Goal: Task Accomplishment & Management: Use online tool/utility

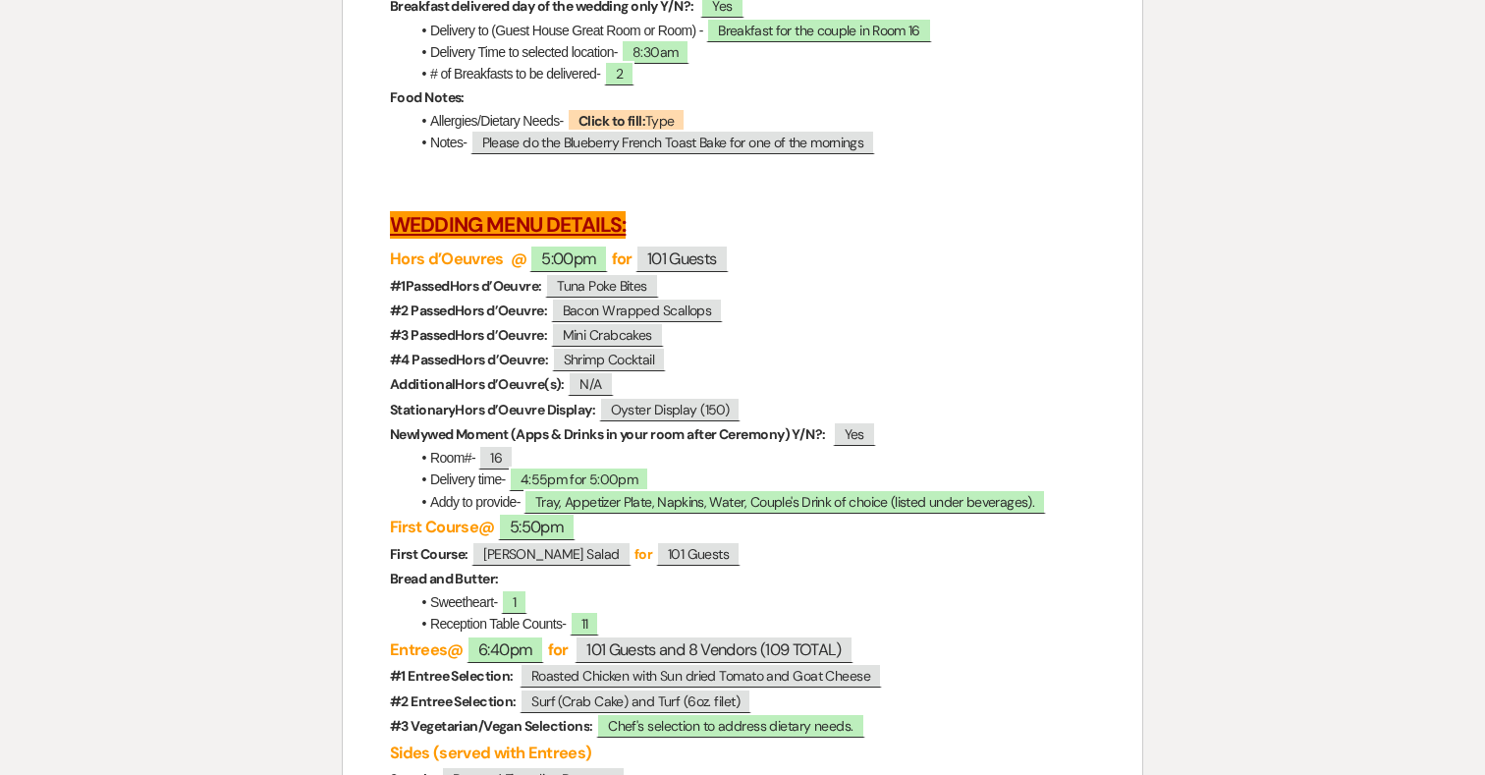
scroll to position [4554, 0]
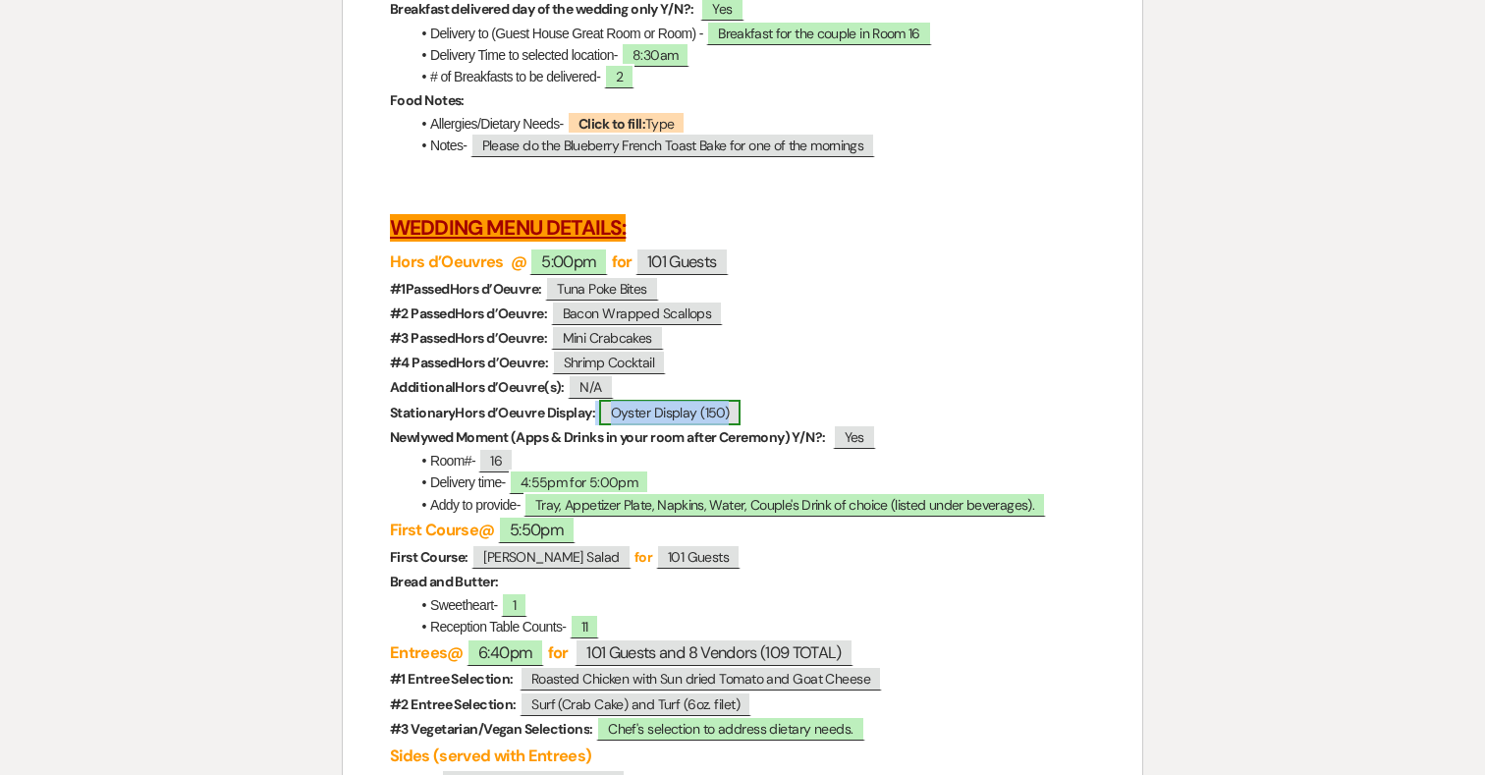
click at [742, 425] on span "Oyster Display (150)" at bounding box center [670, 413] width 142 height 26
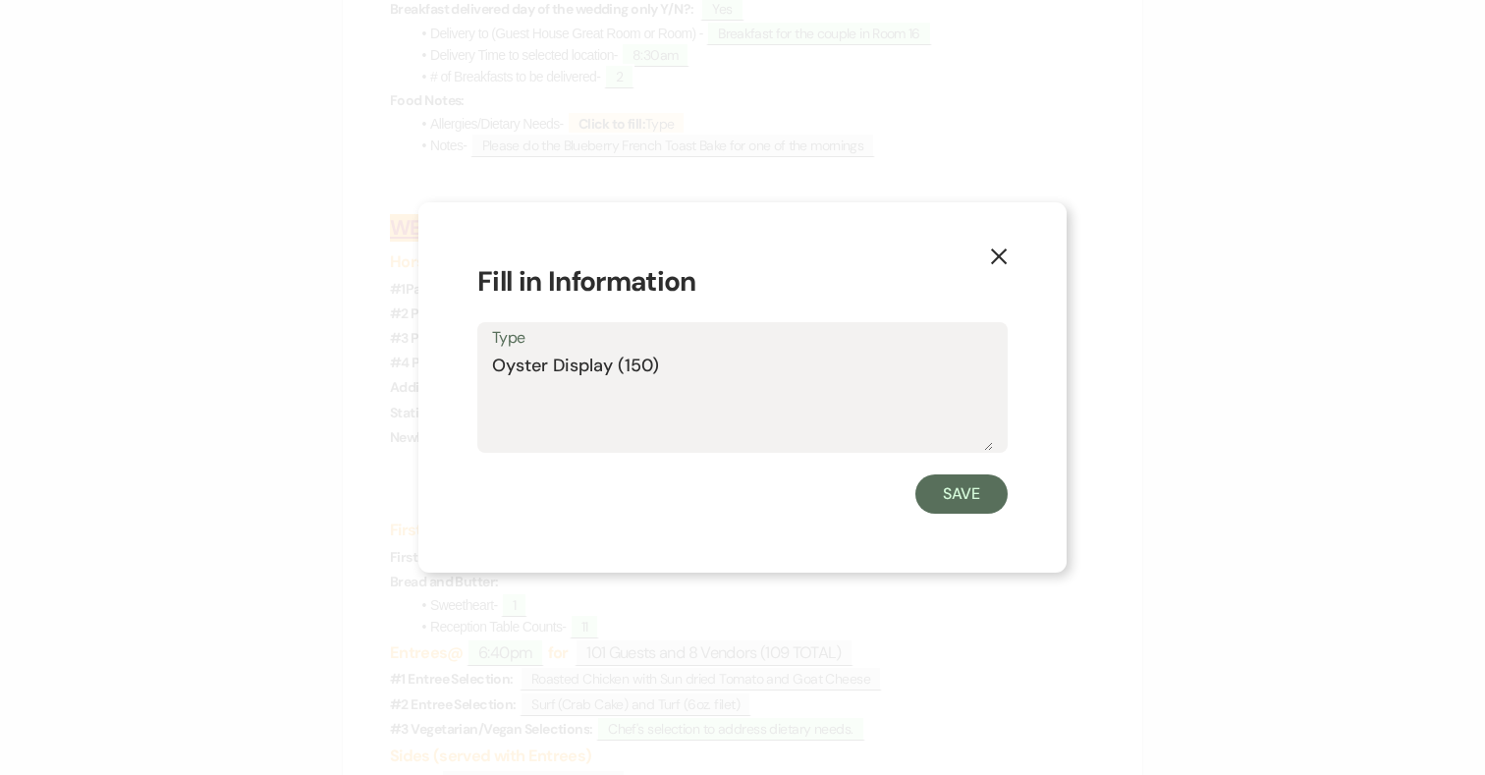
click at [755, 370] on textarea "Oyster Display (150)" at bounding box center [742, 402] width 501 height 98
type textarea "Oyster Display (150)- Local Delivery"
click at [966, 490] on button "Save" at bounding box center [962, 493] width 92 height 39
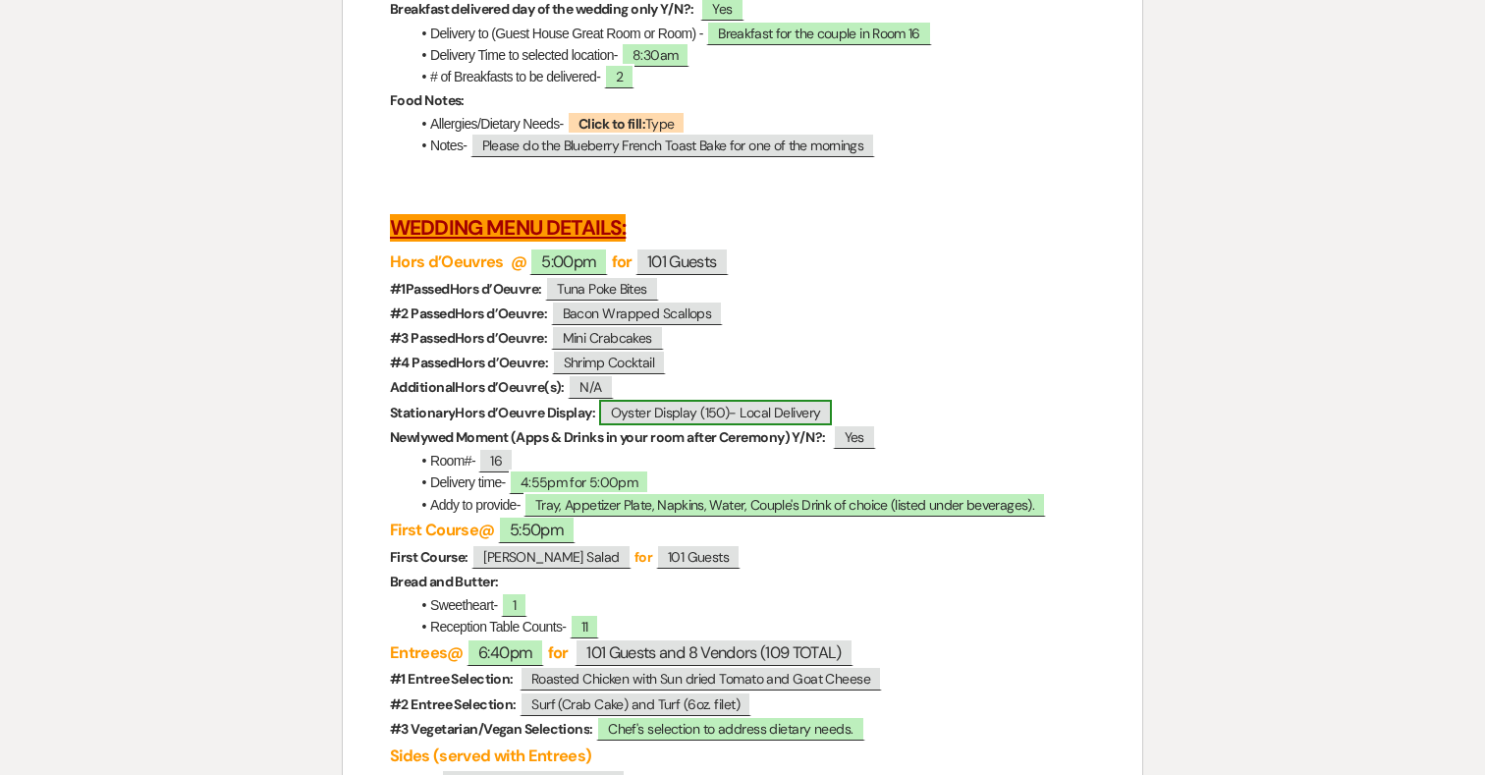
click at [826, 425] on span "Oyster Display (150)- Local Delivery" at bounding box center [716, 413] width 234 height 26
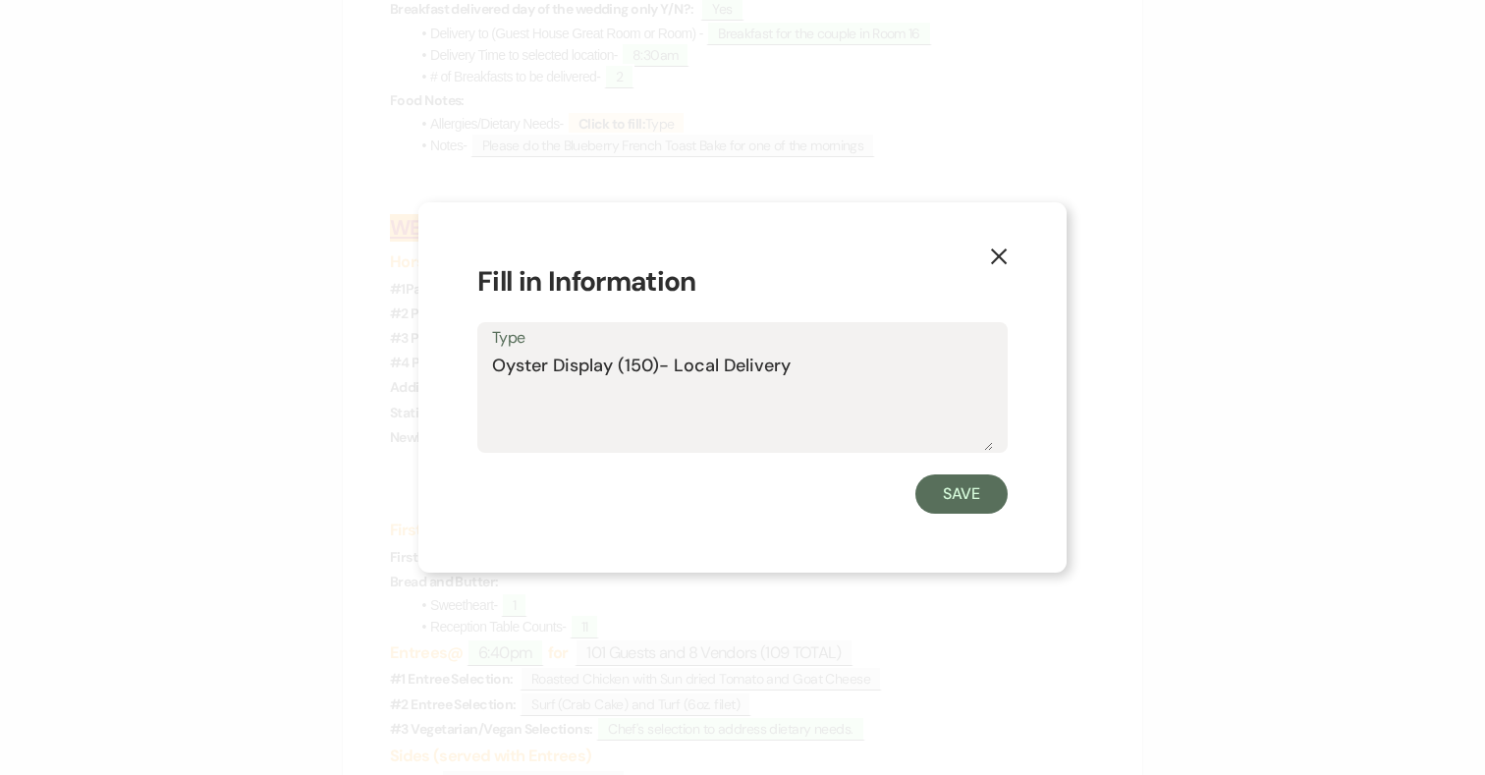
click at [843, 373] on textarea "Oyster Display (150)- Local Delivery" at bounding box center [742, 402] width 501 height 98
click at [837, 370] on textarea "Oyster Display (150)- Local Delivery ([GEOGRAPHIC_DATA]" at bounding box center [742, 402] width 501 height 98
type textarea "Oyster Display (150)- Local Delivery (Mignot, lemons, hot sauce)"
click at [983, 506] on button "Save" at bounding box center [962, 493] width 92 height 39
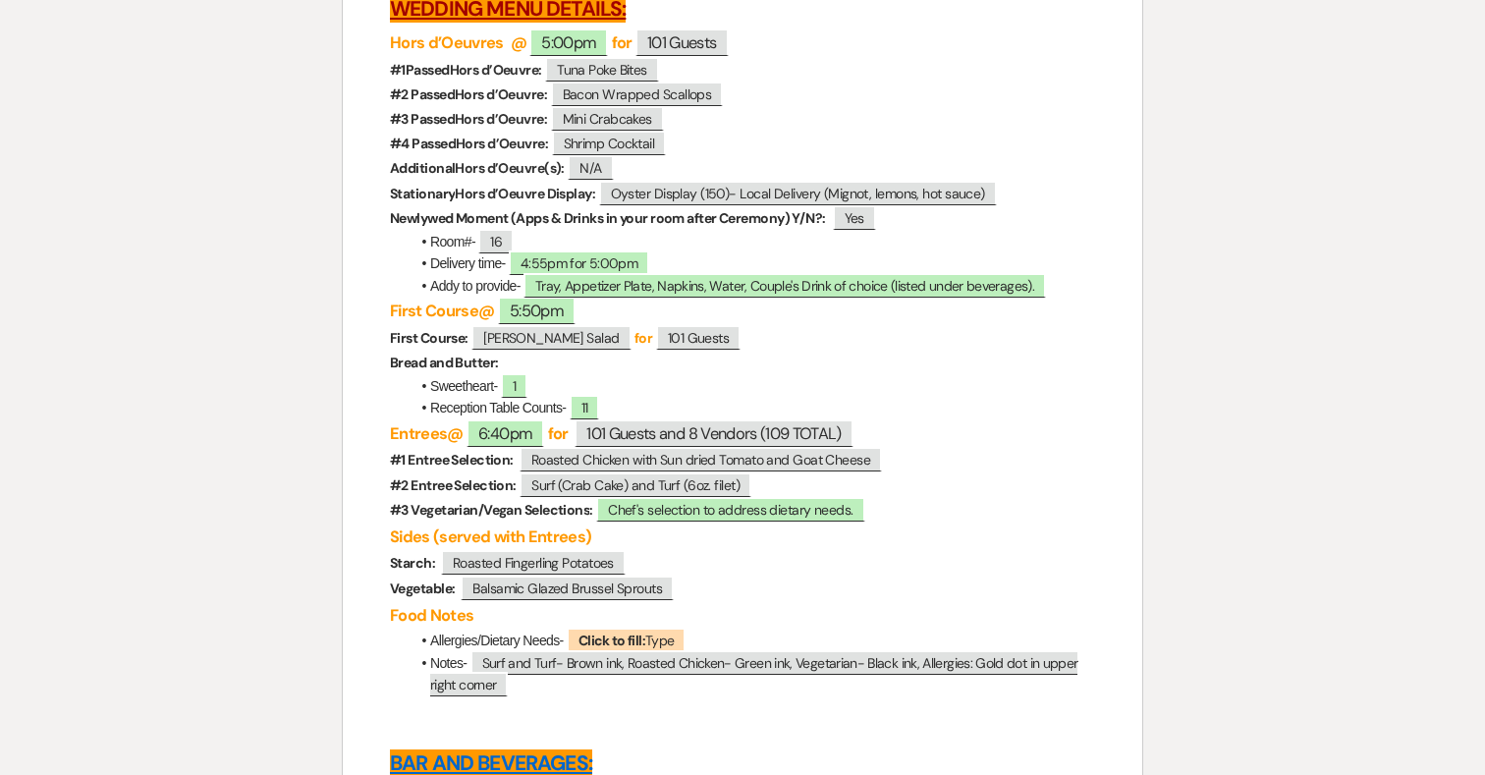
scroll to position [4775, 0]
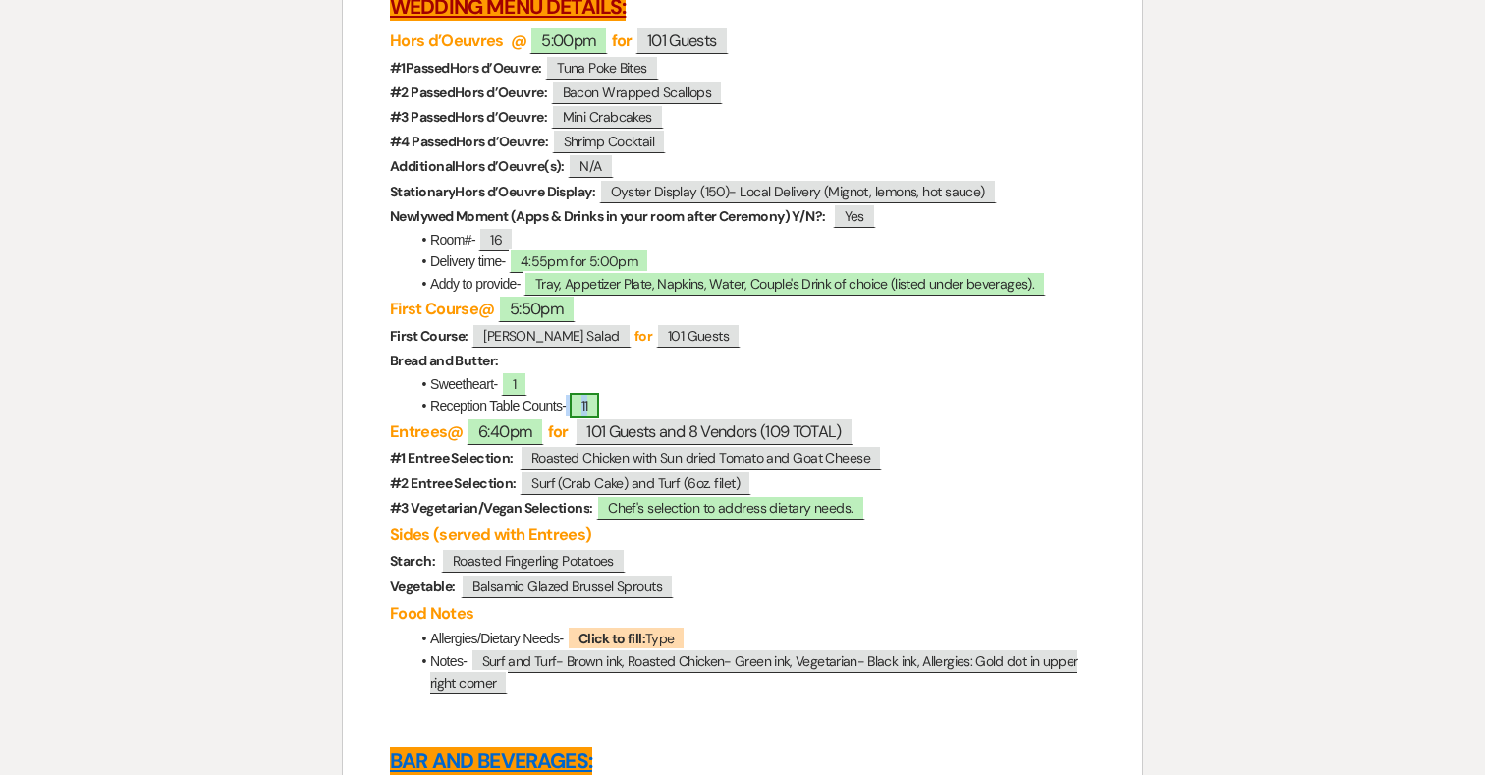
click at [599, 418] on span "11" at bounding box center [585, 406] width 30 height 26
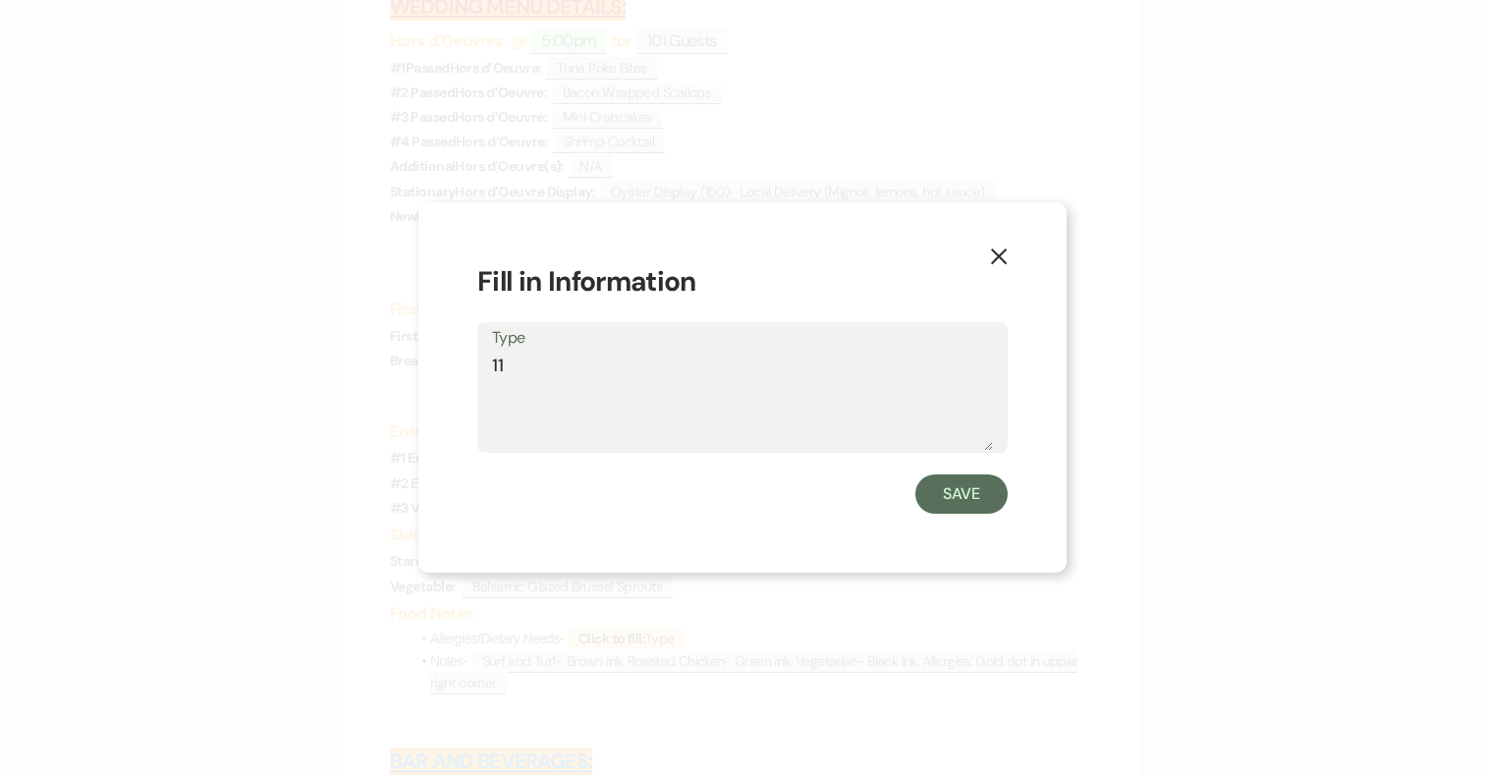
click at [668, 365] on textarea "11" at bounding box center [742, 402] width 501 height 98
type textarea "11 (1 GF bowl)"
click at [983, 496] on button "Save" at bounding box center [962, 493] width 92 height 39
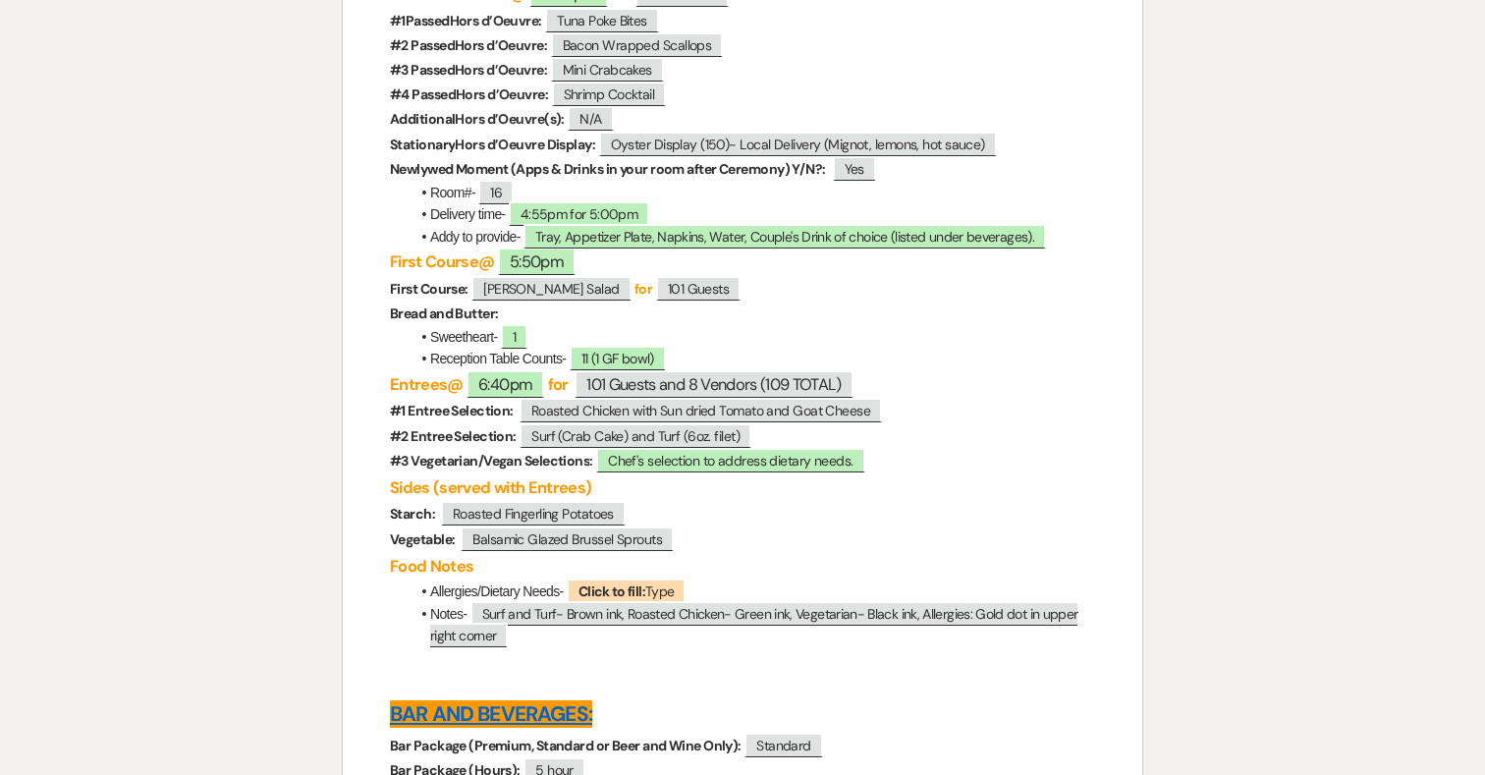
scroll to position [4823, 0]
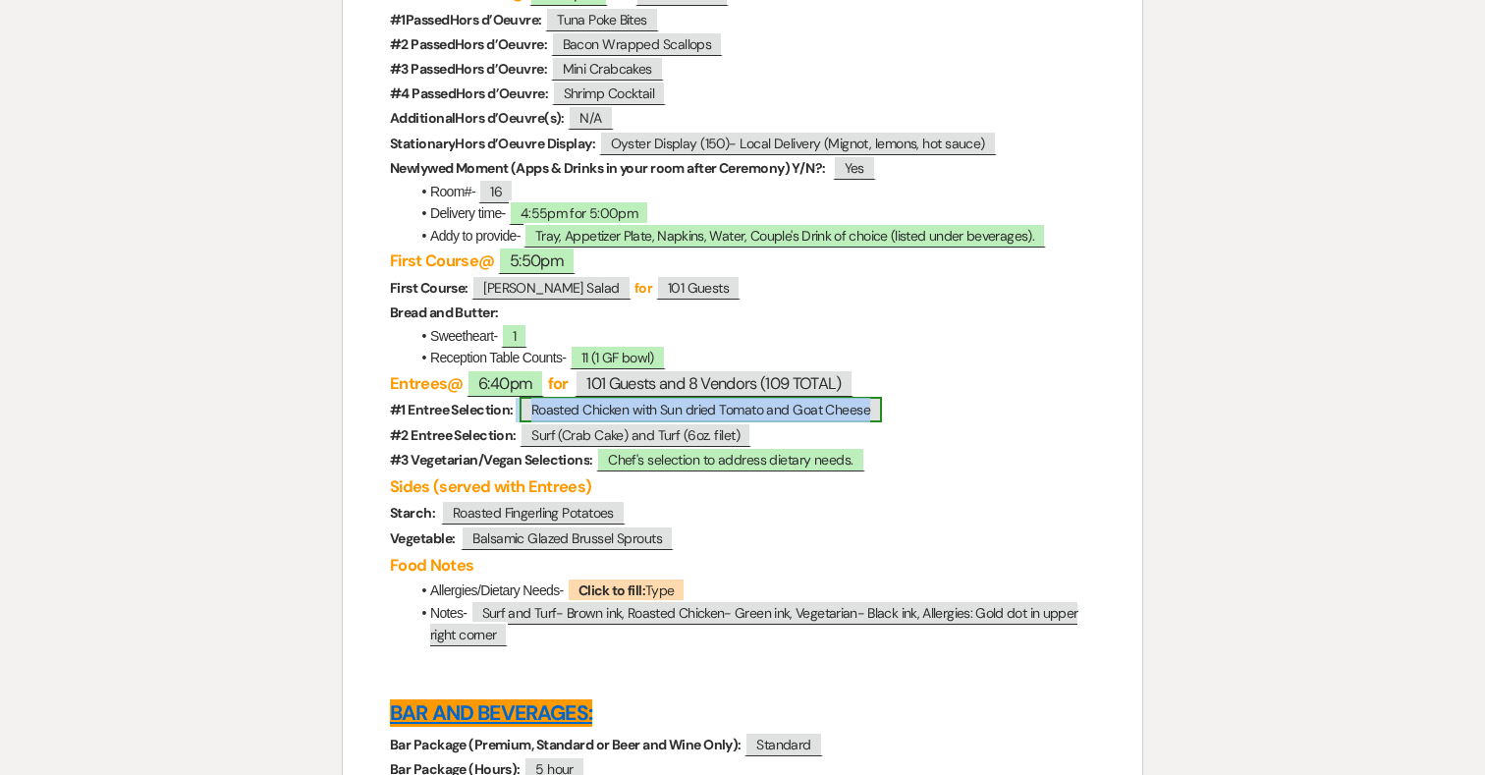
click at [872, 422] on span "Roasted Chicken with Sun dried Tomato and Goat Cheese" at bounding box center [701, 410] width 362 height 26
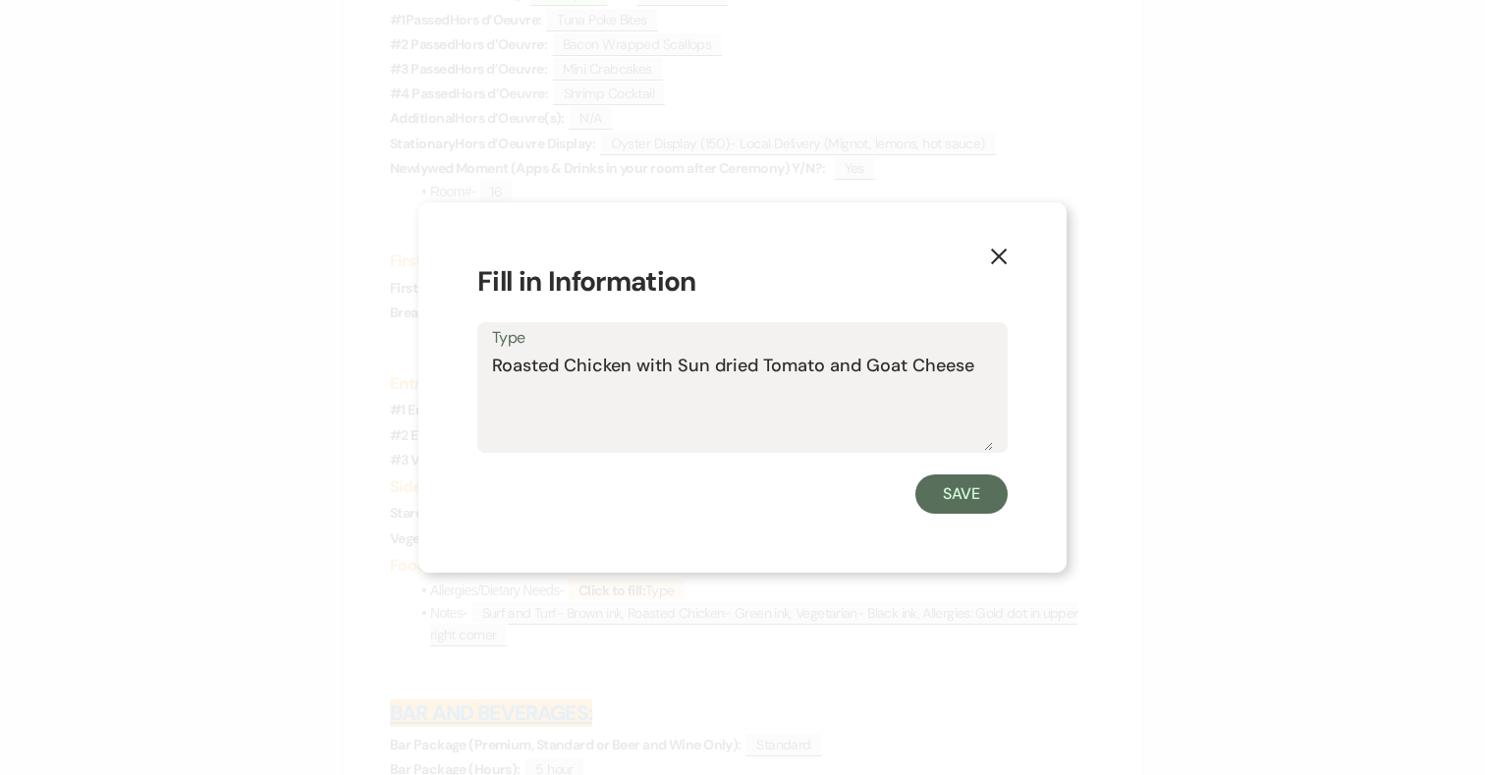
click at [973, 360] on textarea "Roasted Chicken with Sun dried Tomato and Goat Cheese" at bounding box center [742, 402] width 501 height 98
type textarea "Roasted Chicken with Sun dried Tomato and Goat Cheese (10)"
click at [970, 490] on button "Save" at bounding box center [962, 493] width 92 height 39
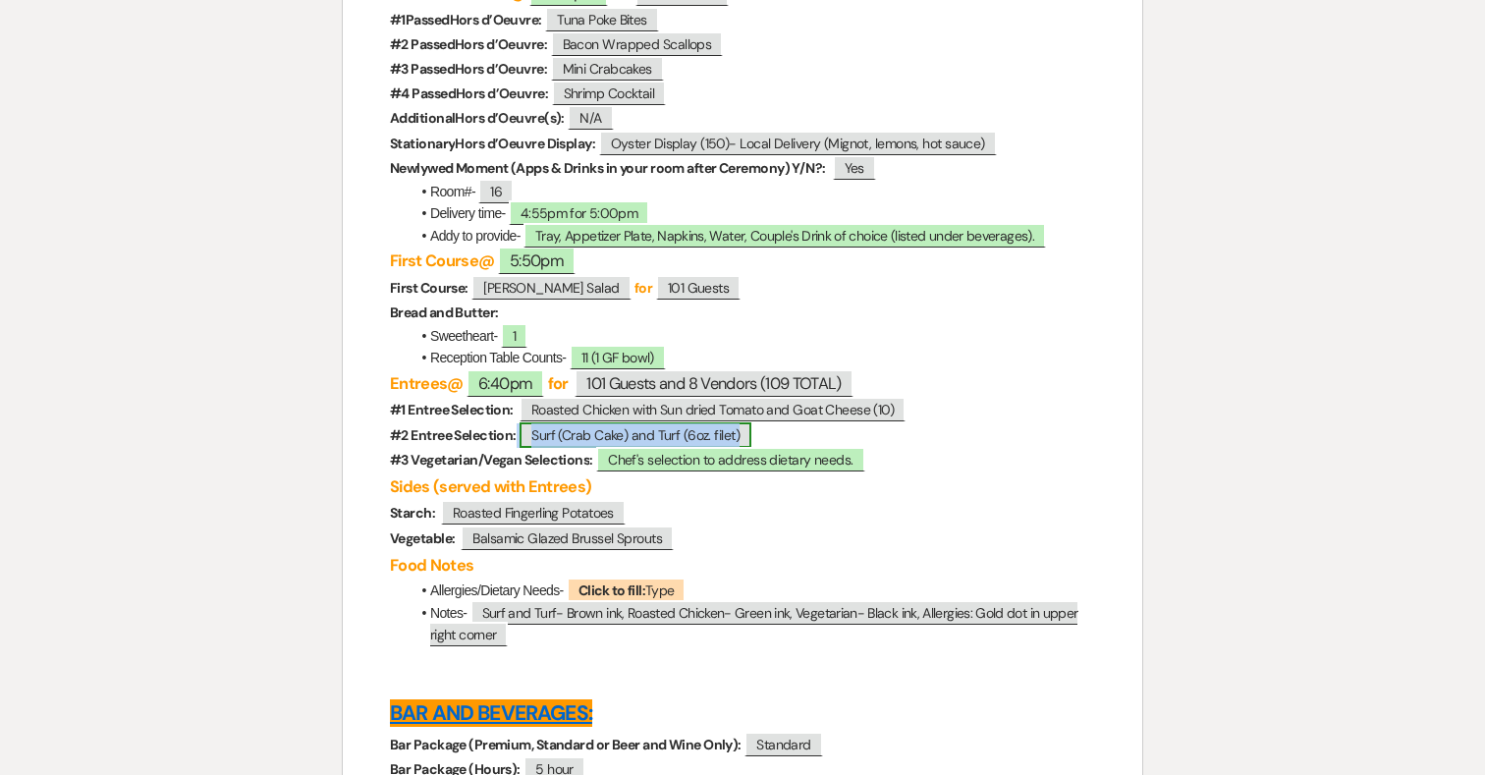
click at [721, 448] on span "Surf (Crab Cake) and Turf (6oz. filet)" at bounding box center [636, 435] width 232 height 26
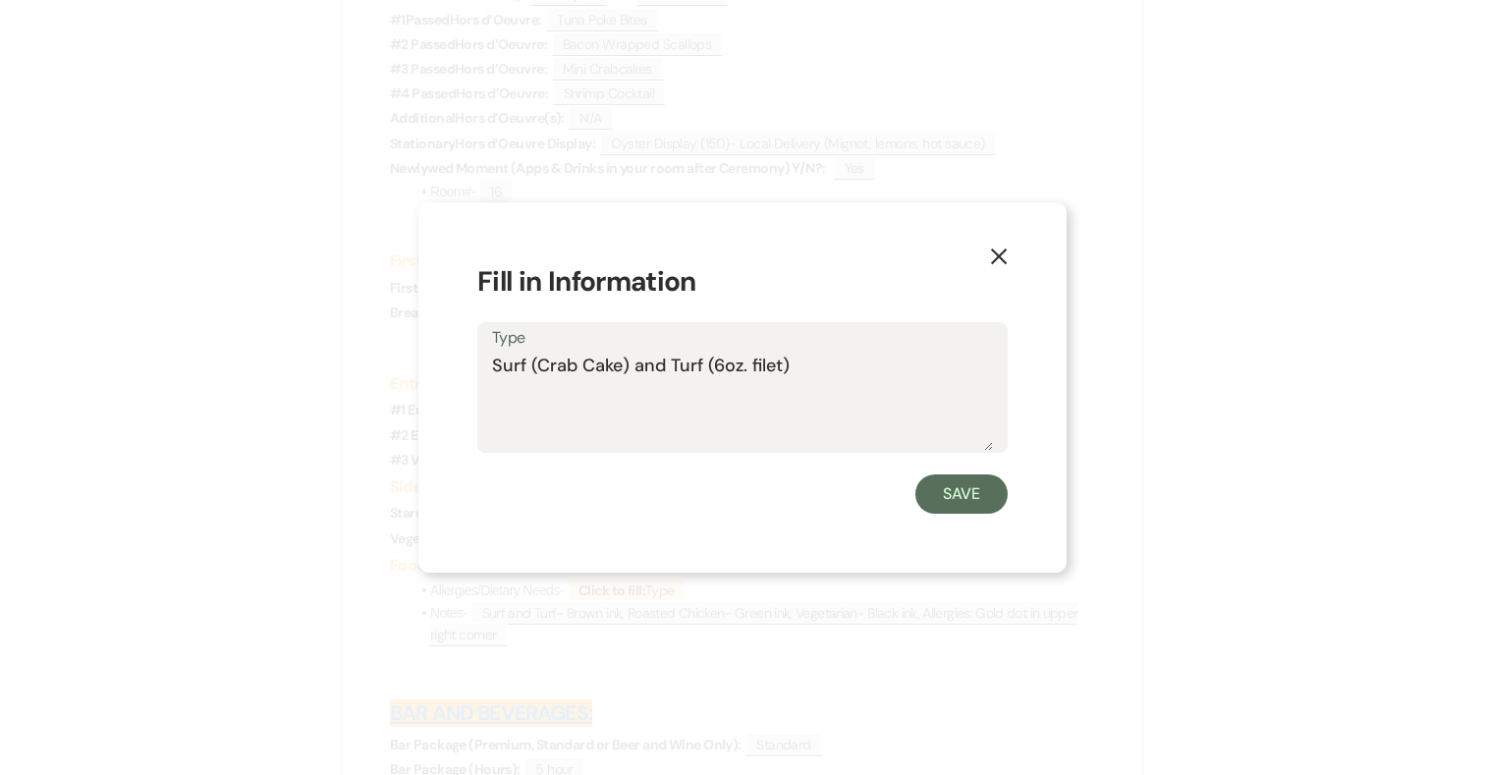
click at [816, 368] on textarea "Surf (Crab Cake) and Turf (6oz. filet)" at bounding box center [742, 402] width 501 height 98
click at [523, 393] on textarea "Surf (Crab Cake) and Turf (6oz. filet) (95) Surf and Turf" at bounding box center [742, 402] width 501 height 98
click at [726, 392] on textarea "Surf (Crab Cake) and Turf (6oz. filet) (95) Surf (CC-GF) and Turf" at bounding box center [742, 402] width 501 height 98
type textarea "Surf (Crab Cake) and Turf (6oz. filet) (95) Surf (CC-GF) and Turf (1)"
click at [960, 495] on button "Save" at bounding box center [962, 493] width 92 height 39
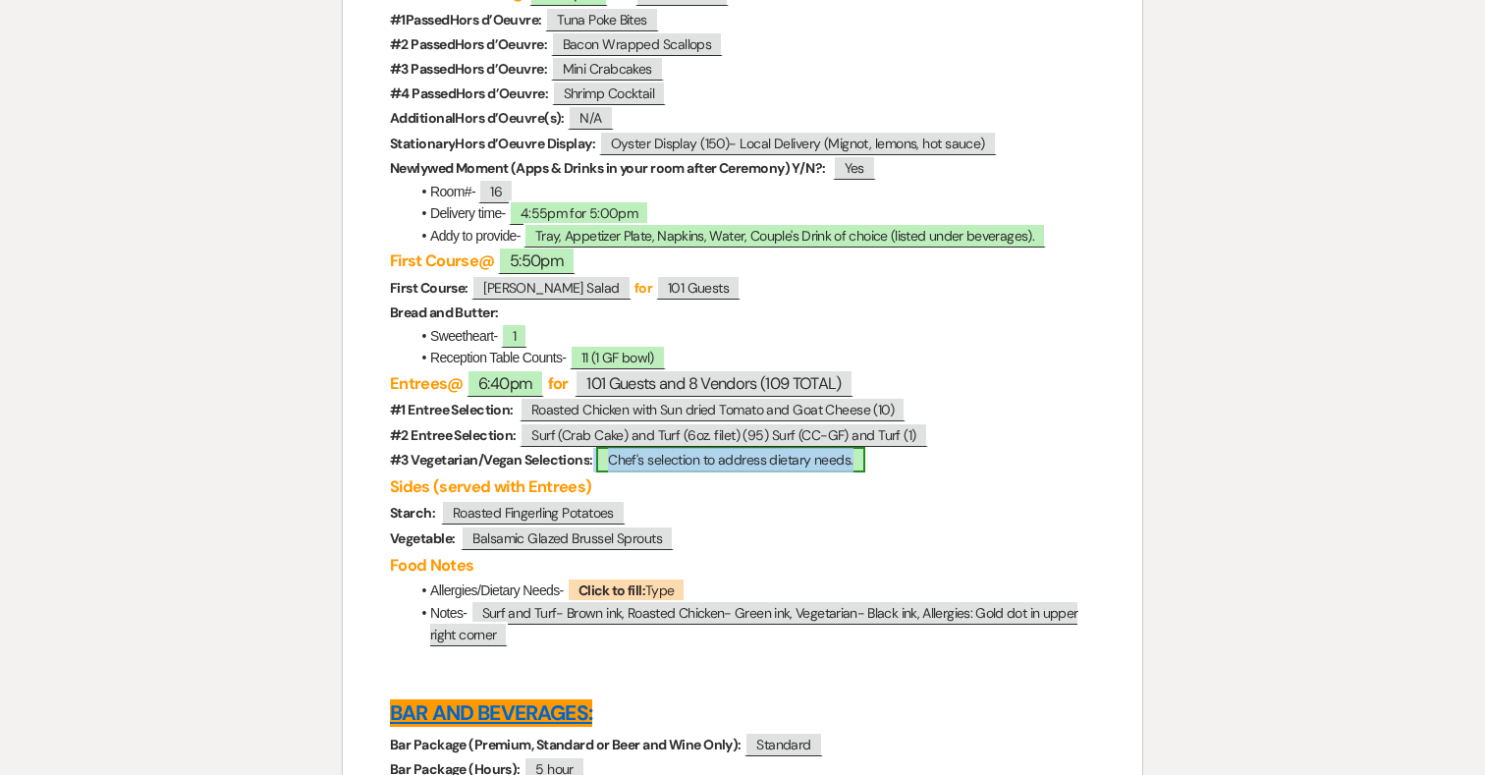
click at [745, 473] on span "Chef's selection to address dietary needs." at bounding box center [730, 460] width 268 height 26
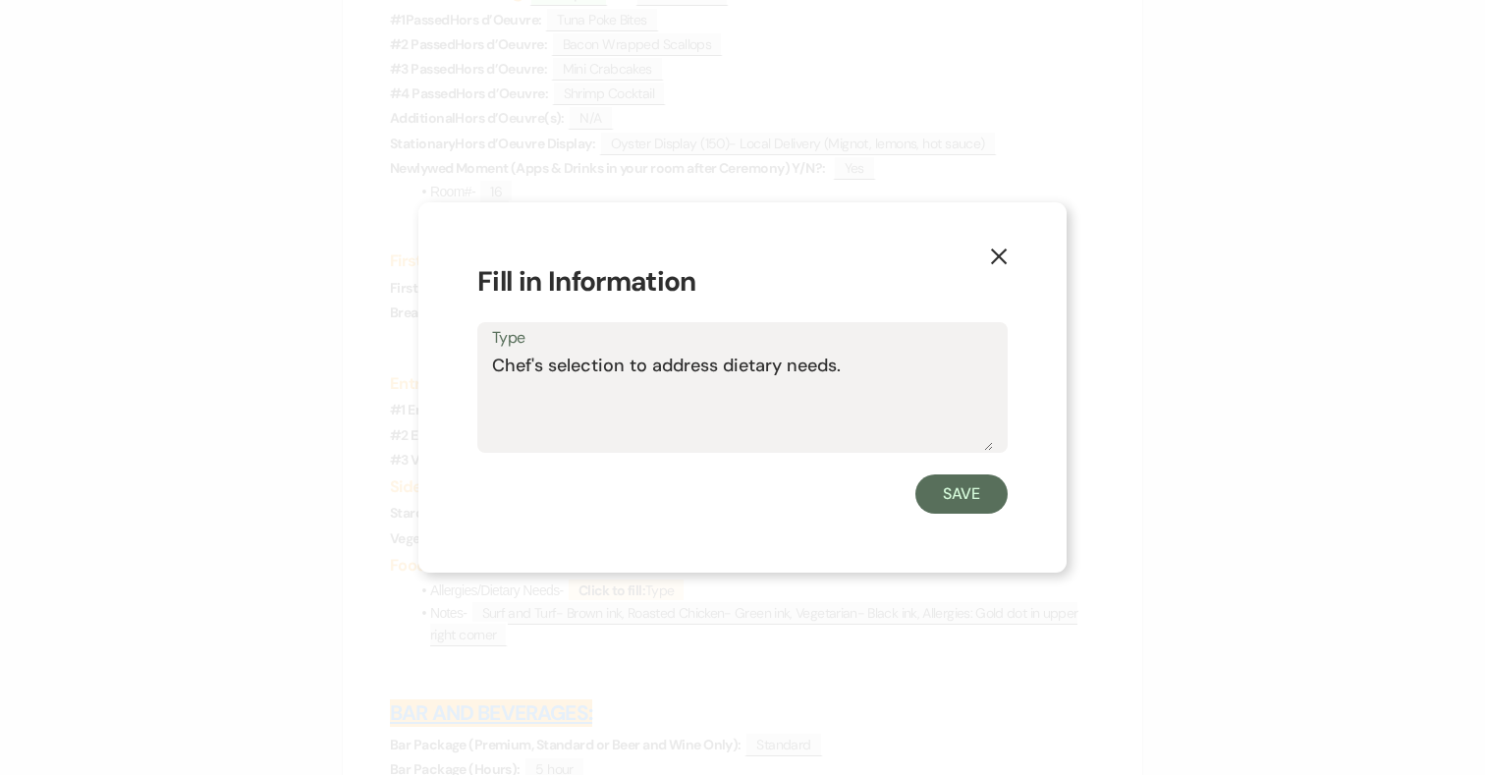
click at [878, 384] on textarea "Chef's selection to address dietary needs." at bounding box center [742, 402] width 501 height 98
type textarea "Chef's selection to address dietary needs. (3)"
click at [978, 498] on button "Save" at bounding box center [962, 493] width 92 height 39
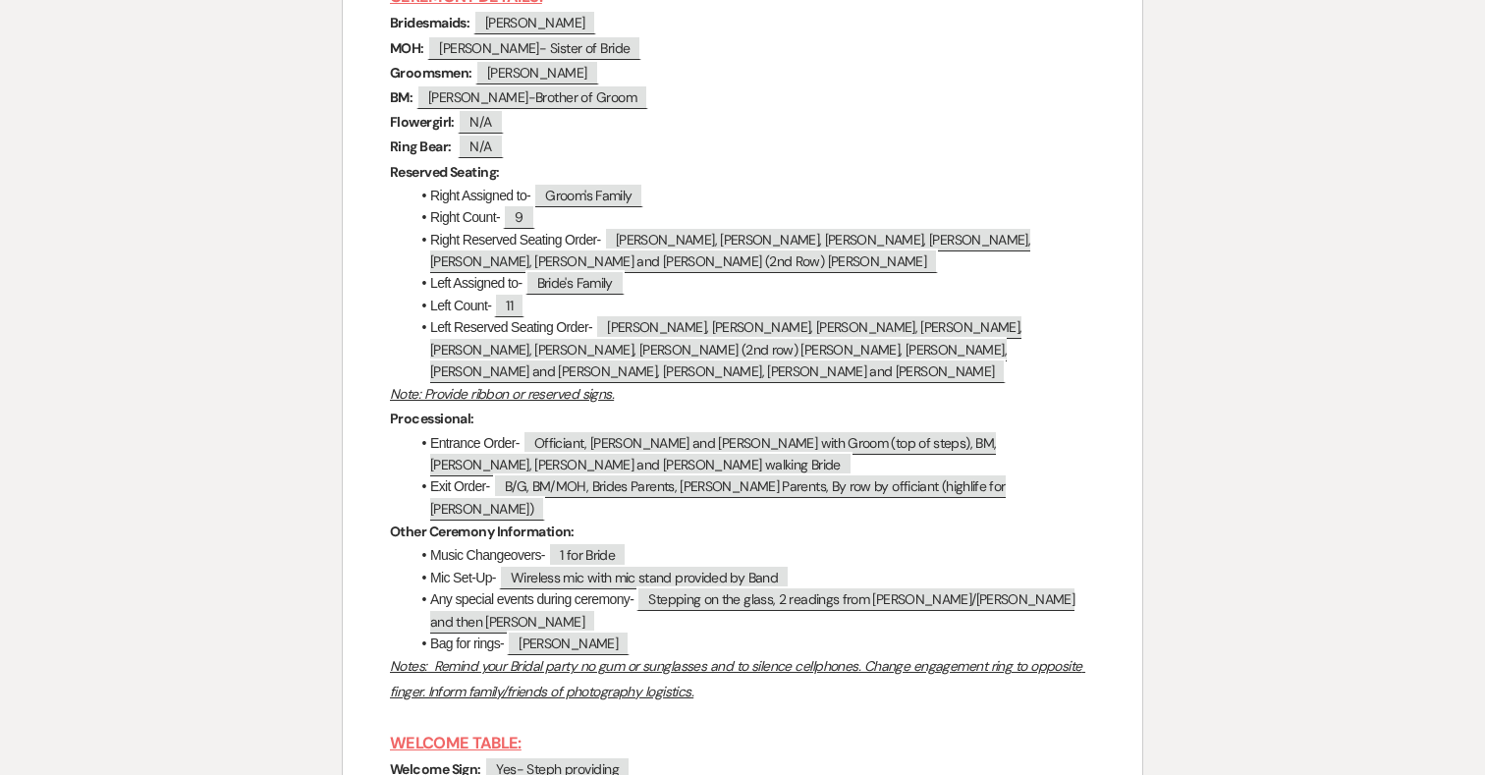
scroll to position [6418, 0]
